Goal: Communication & Community: Answer question/provide support

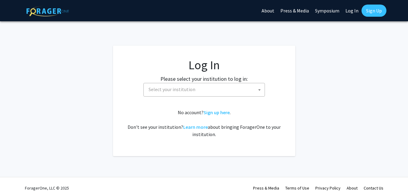
select select
click at [171, 88] on span "Select your institution" at bounding box center [171, 89] width 47 height 6
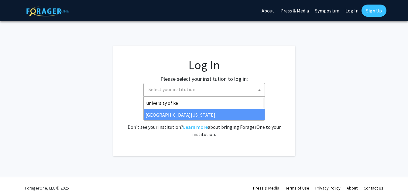
type input "university of ke"
select select "13"
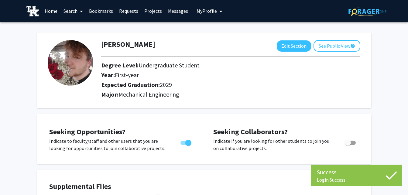
click at [175, 11] on link "Messages" at bounding box center [178, 10] width 26 height 21
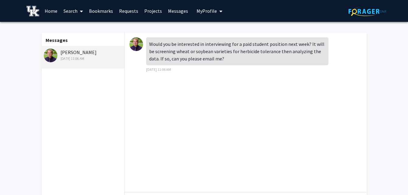
click at [50, 54] on img at bounding box center [51, 56] width 14 height 14
click at [72, 51] on div "[PERSON_NAME] [DATE] 11:06 AM" at bounding box center [83, 55] width 79 height 13
click at [134, 45] on img at bounding box center [136, 44] width 14 height 14
click at [70, 49] on div "[PERSON_NAME] [DATE] 11:06 AM" at bounding box center [83, 55] width 79 height 13
click at [43, 54] on div "[PERSON_NAME] [DATE] 11:06 AM" at bounding box center [83, 57] width 84 height 23
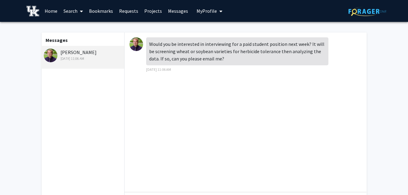
drag, startPoint x: 97, startPoint y: 51, endPoint x: 60, endPoint y: 52, distance: 36.4
click at [60, 52] on div "[PERSON_NAME] [DATE] 11:06 AM" at bounding box center [83, 55] width 79 height 13
copy div "[PERSON_NAME]"
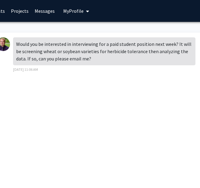
scroll to position [0, 112]
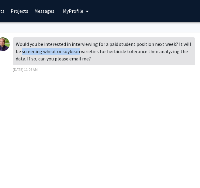
drag, startPoint x: 16, startPoint y: 52, endPoint x: 71, endPoint y: 54, distance: 55.3
click at [71, 54] on div "Would you be interested in interviewing for a paid student position next week? …" at bounding box center [104, 51] width 182 height 28
copy div "screening wheat or soybean"
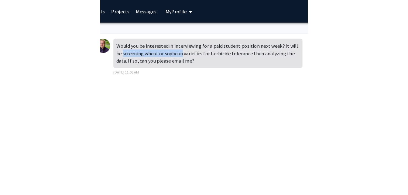
scroll to position [0, 0]
